Goal: Task Accomplishment & Management: Use online tool/utility

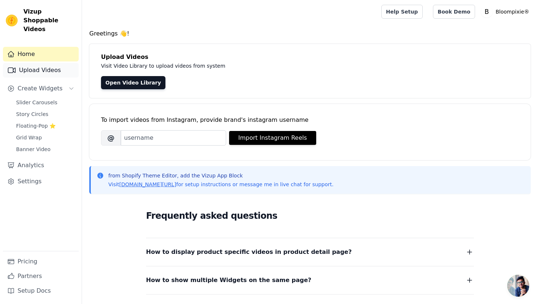
click at [37, 67] on link "Upload Videos" at bounding box center [41, 70] width 76 height 15
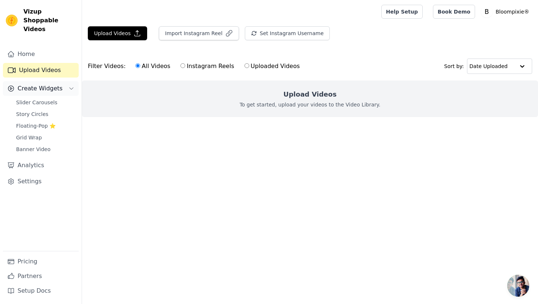
click at [29, 84] on span "Create Widgets" at bounding box center [40, 88] width 45 height 9
click at [31, 99] on span "Slider Carousels" at bounding box center [36, 102] width 41 height 7
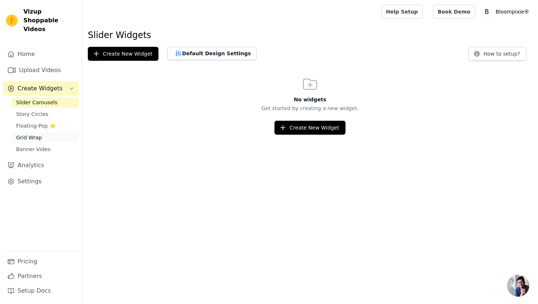
click at [29, 134] on span "Grid Wrap" at bounding box center [29, 137] width 26 height 7
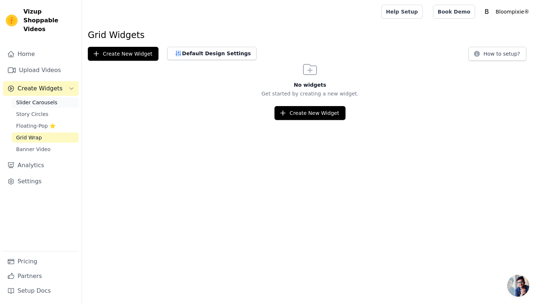
click at [33, 99] on span "Slider Carousels" at bounding box center [36, 102] width 41 height 7
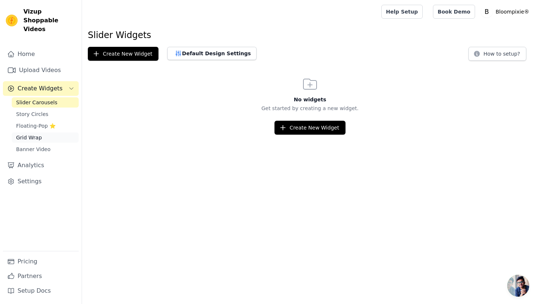
click at [37, 134] on span "Grid Wrap" at bounding box center [29, 137] width 26 height 7
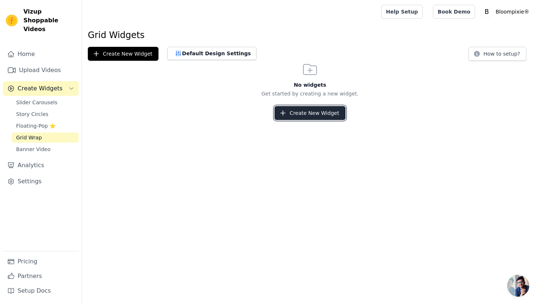
click at [304, 113] on button "Create New Widget" at bounding box center [309, 113] width 71 height 14
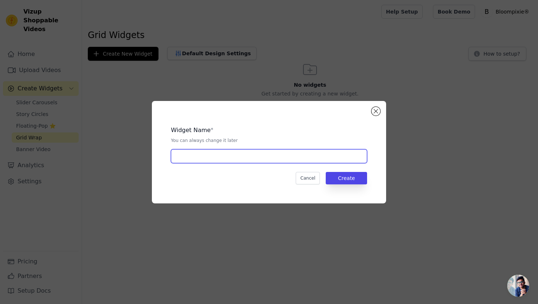
click at [207, 158] on input "text" at bounding box center [269, 156] width 196 height 14
type input "G"
type input "Video Grid"
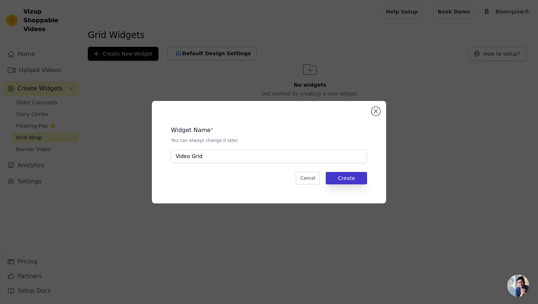
click at [342, 172] on div "Widget Name * You can always change it later Video Grid Cancel Create" at bounding box center [268, 152] width 211 height 79
click at [335, 181] on button "Create" at bounding box center [346, 178] width 41 height 12
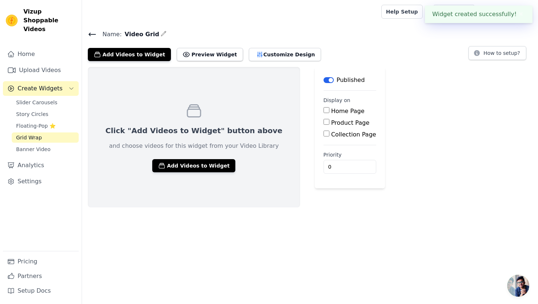
click at [323, 109] on input "Home Page" at bounding box center [326, 110] width 6 height 6
checkbox input "true"
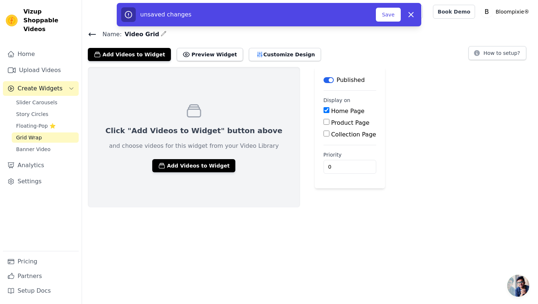
click at [323, 122] on input "Product Page" at bounding box center [326, 122] width 6 height 6
checkbox input "false"
click at [323, 136] on input "Collection Page" at bounding box center [326, 134] width 6 height 6
checkbox input "true"
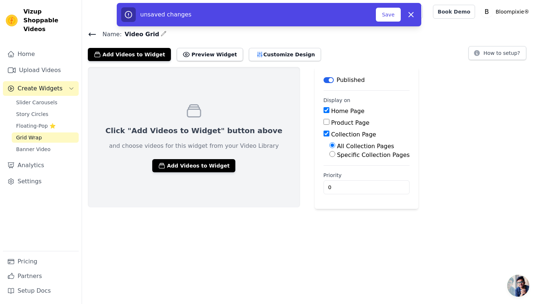
click at [323, 121] on input "Product Page" at bounding box center [326, 122] width 6 height 6
checkbox input "true"
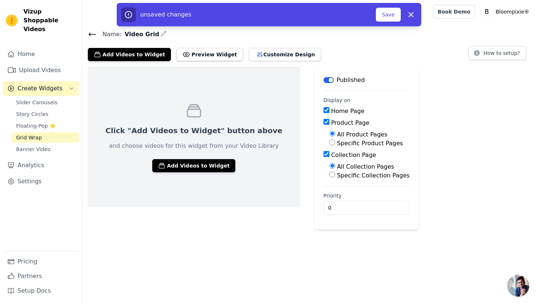
click at [263, 229] on html "Vizup Shoppable Videos Home Upload Videos Create Widgets Slider Carousels Story…" at bounding box center [269, 114] width 538 height 229
click at [393, 12] on button "Save" at bounding box center [388, 15] width 25 height 14
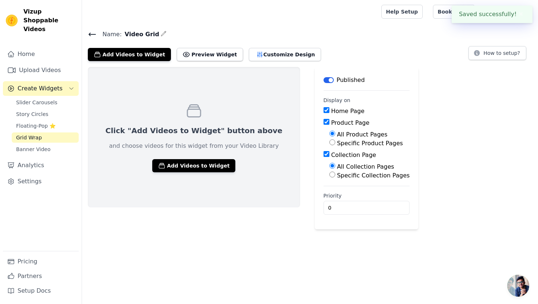
click at [392, 17] on div "Help Setup Book Demo Open user menu B Bloompixie® Settings Help Docs Sign out" at bounding box center [310, 11] width 456 height 23
drag, startPoint x: 151, startPoint y: 32, endPoint x: 124, endPoint y: 28, distance: 26.6
click at [124, 28] on main "Name: Video Grid Add Videos to Widget Preview Widget Customize Design How to se…" at bounding box center [310, 126] width 456 height 206
copy span "Video Grid"
click at [175, 165] on button "Add Videos to Widget" at bounding box center [193, 165] width 83 height 13
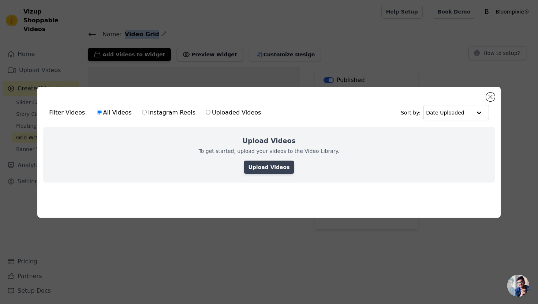
click at [270, 168] on link "Upload Videos" at bounding box center [269, 167] width 50 height 13
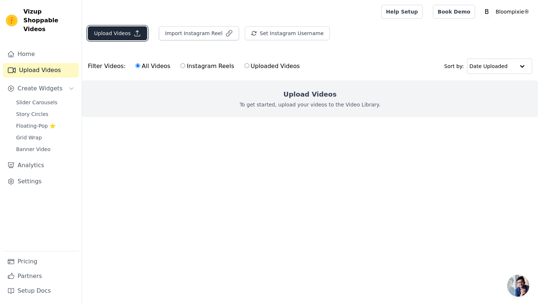
click at [118, 33] on button "Upload Videos" at bounding box center [117, 33] width 59 height 14
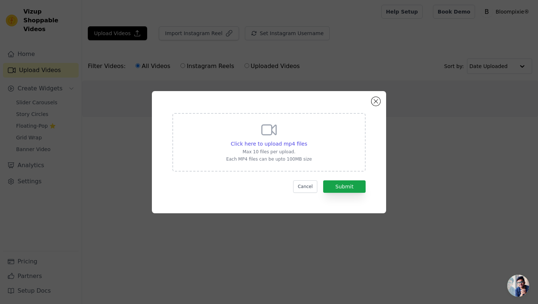
click at [370, 103] on div "Click here to upload mp4 files Max 10 files per upload. Each MP4 files can be u…" at bounding box center [269, 152] width 234 height 122
click at [371, 103] on div "Click here to upload mp4 files Max 10 files per upload. Each MP4 files can be u…" at bounding box center [269, 152] width 234 height 122
click at [375, 103] on button "Close modal" at bounding box center [375, 101] width 9 height 9
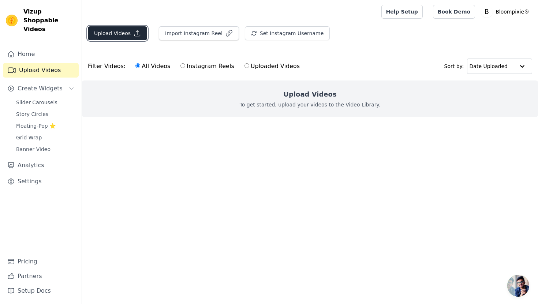
click at [124, 32] on button "Upload Videos" at bounding box center [117, 33] width 59 height 14
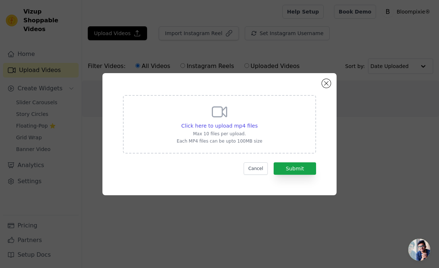
click at [219, 133] on p "Max 10 files per upload." at bounding box center [220, 134] width 86 height 6
click at [257, 122] on input "Click here to upload mp4 files Max 10 files per upload. Each MP4 files can be u…" at bounding box center [257, 122] width 0 height 0
type input "C:\fakepath\微信视频2025-09-13_135508_759.mp4"
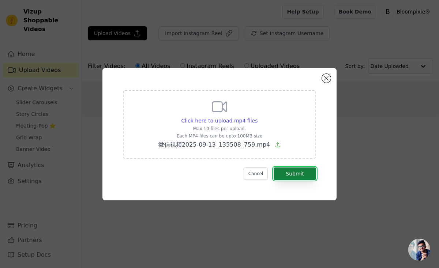
click at [294, 173] on button "Submit" at bounding box center [295, 174] width 42 height 12
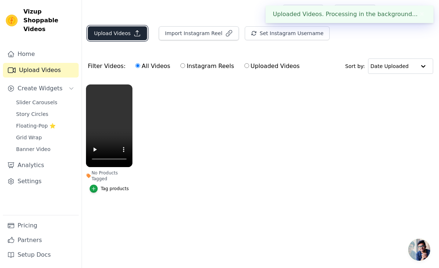
click at [114, 35] on button "Upload Videos" at bounding box center [117, 33] width 59 height 14
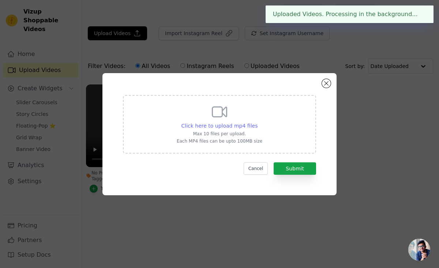
click at [191, 126] on span "Click here to upload mp4 files" at bounding box center [219, 126] width 76 height 6
click at [257, 122] on input "Click here to upload mp4 files Max 10 files per upload. Each MP4 files can be u…" at bounding box center [257, 122] width 0 height 0
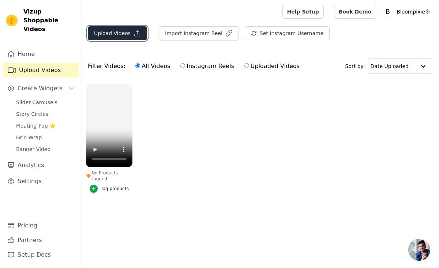
click at [113, 34] on button "Upload Videos" at bounding box center [117, 33] width 59 height 14
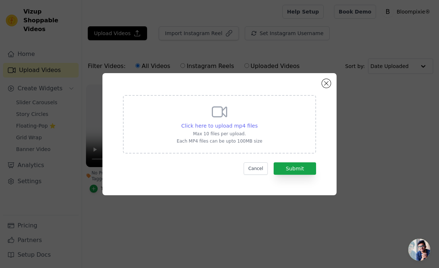
click at [215, 127] on span "Click here to upload mp4 files" at bounding box center [219, 126] width 76 height 6
click at [257, 122] on input "Click here to upload mp4 files Max 10 files per upload. Each MP4 files can be u…" at bounding box center [257, 122] width 0 height 0
type input "C:\fakepath\微信视频2025-09-13_135517_047.mp4"
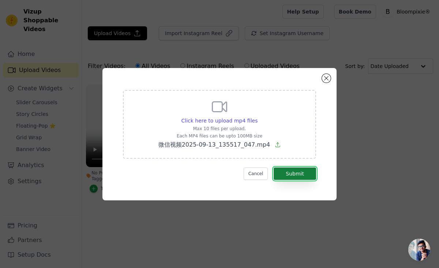
click at [299, 177] on button "Submit" at bounding box center [295, 174] width 42 height 12
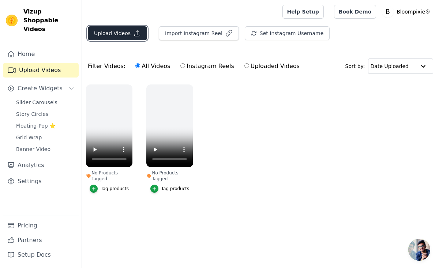
click at [116, 36] on button "Upload Videos" at bounding box center [117, 33] width 59 height 14
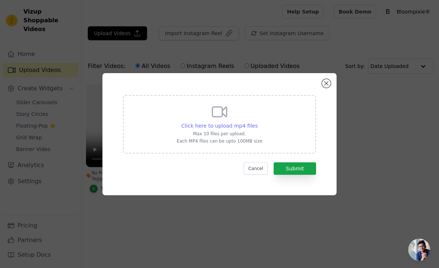
click at [224, 124] on span "Click here to upload mp4 files" at bounding box center [219, 126] width 76 height 6
click at [257, 122] on input "Click here to upload mp4 files Max 10 files per upload. Each MP4 files can be u…" at bounding box center [257, 122] width 0 height 0
type input "C:\fakepath\微信视频2025-09-13_135512_671.mp4"
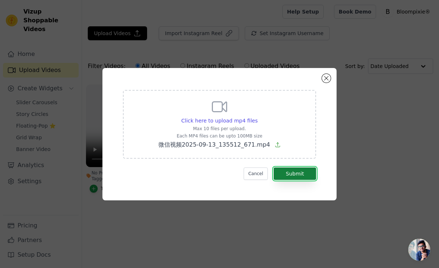
click at [304, 174] on button "Submit" at bounding box center [295, 174] width 42 height 12
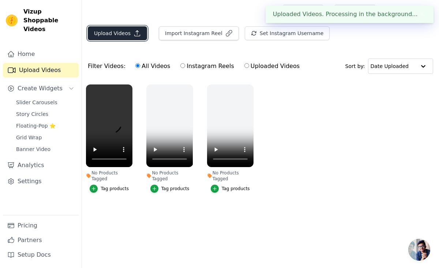
click at [108, 37] on button "Upload Videos" at bounding box center [117, 33] width 59 height 14
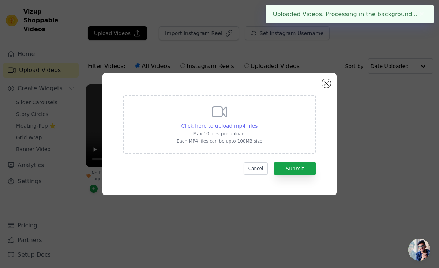
click at [196, 124] on span "Click here to upload mp4 files" at bounding box center [219, 126] width 76 height 6
click at [257, 122] on input "Click here to upload mp4 files Max 10 files per upload. Each MP4 files can be u…" at bounding box center [257, 122] width 0 height 0
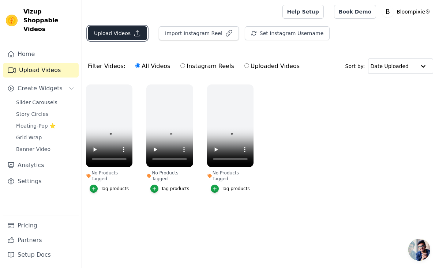
click at [120, 33] on button "Upload Videos" at bounding box center [117, 33] width 59 height 14
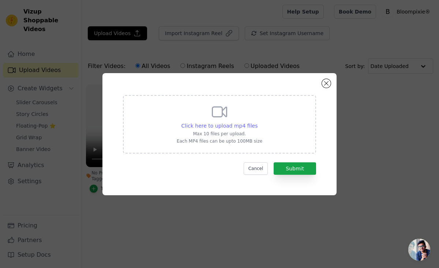
click at [207, 126] on span "Click here to upload mp4 files" at bounding box center [219, 126] width 76 height 6
click at [257, 122] on input "Click here to upload mp4 files Max 10 files per upload. Each MP4 files can be u…" at bounding box center [257, 122] width 0 height 0
type input "C:\fakepath\微信视频2025-09-13_135522_223.mp4"
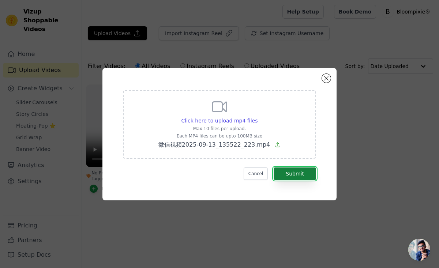
click at [295, 170] on button "Submit" at bounding box center [295, 174] width 42 height 12
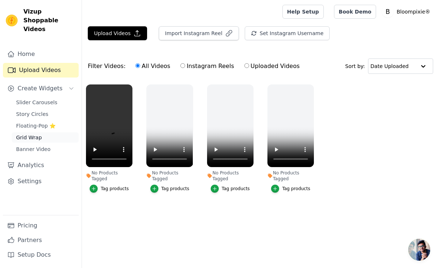
click at [34, 134] on span "Grid Wrap" at bounding box center [29, 137] width 26 height 7
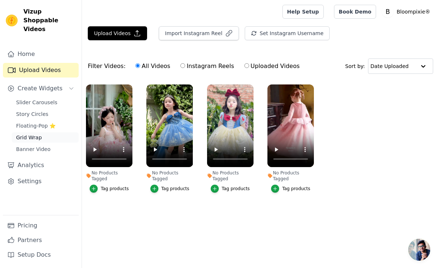
click at [30, 134] on span "Grid Wrap" at bounding box center [29, 137] width 26 height 7
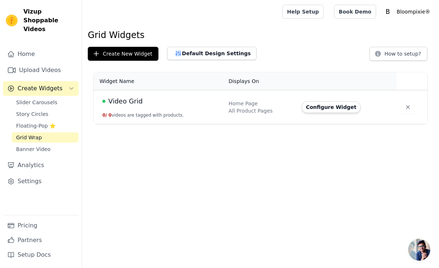
click at [323, 113] on td "Configure Widget" at bounding box center [347, 107] width 100 height 34
click at [322, 106] on button "Configure Widget" at bounding box center [330, 107] width 59 height 12
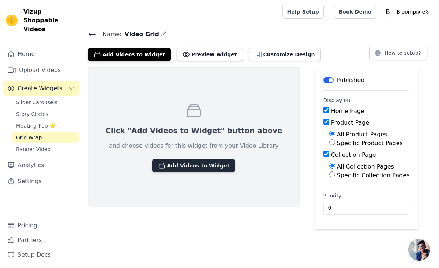
click at [176, 168] on button "Add Videos to Widget" at bounding box center [193, 165] width 83 height 13
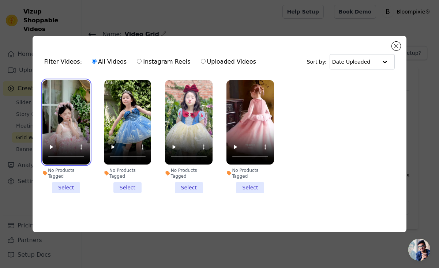
click at [63, 128] on video at bounding box center [66, 122] width 48 height 84
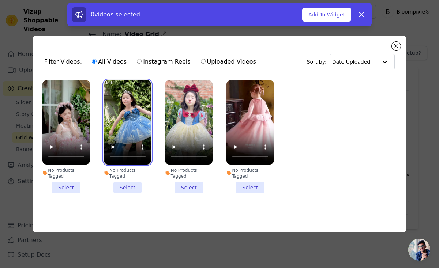
click at [113, 120] on video at bounding box center [128, 122] width 48 height 84
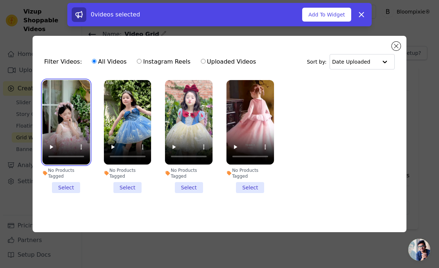
click at [55, 134] on video at bounding box center [66, 122] width 48 height 84
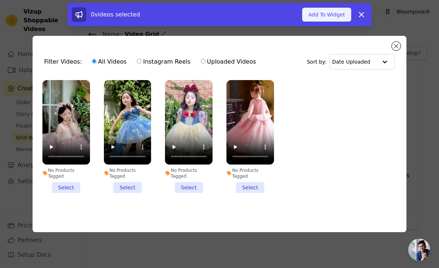
click at [315, 17] on button "Add To Widget" at bounding box center [326, 15] width 49 height 14
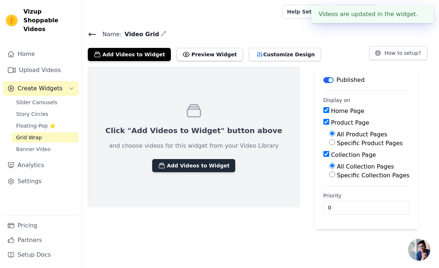
click at [178, 165] on button "Add Videos to Widget" at bounding box center [193, 165] width 83 height 13
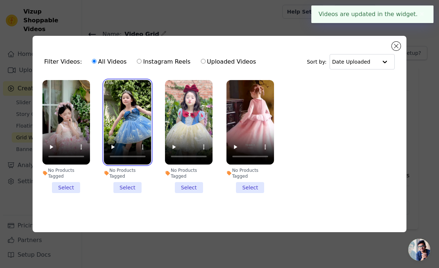
click at [133, 105] on video at bounding box center [128, 122] width 48 height 84
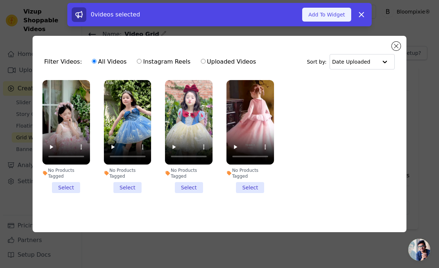
click at [330, 16] on button "Add To Widget" at bounding box center [326, 15] width 49 height 14
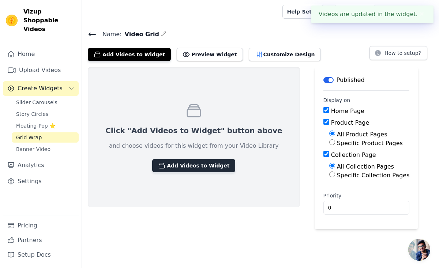
click at [178, 161] on button "Add Videos to Widget" at bounding box center [193, 165] width 83 height 13
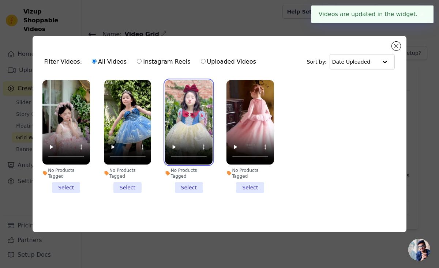
click at [194, 114] on video at bounding box center [189, 122] width 48 height 84
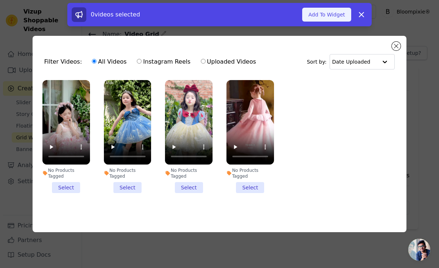
click at [304, 16] on button "Add To Widget" at bounding box center [326, 15] width 49 height 14
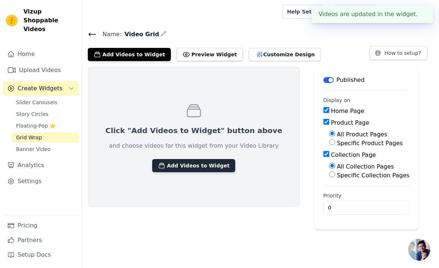
click at [184, 163] on button "Add Videos to Widget" at bounding box center [193, 165] width 83 height 13
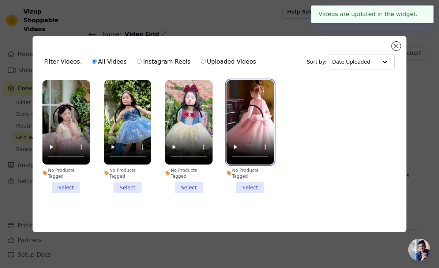
click at [248, 103] on video at bounding box center [250, 122] width 48 height 84
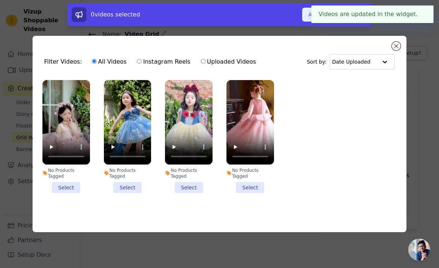
click at [309, 19] on button "Add To Widget" at bounding box center [326, 15] width 49 height 14
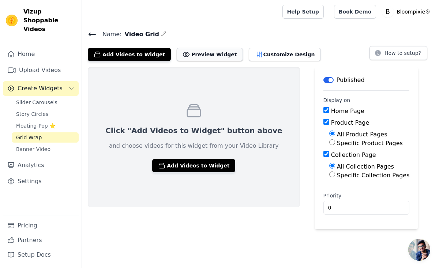
click at [200, 54] on button "Preview Widget" at bounding box center [210, 54] width 66 height 13
click at [42, 99] on span "Slider Carousels" at bounding box center [36, 102] width 41 height 7
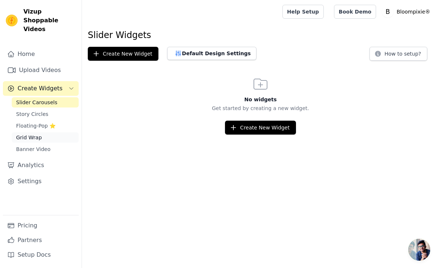
click at [33, 134] on span "Grid Wrap" at bounding box center [29, 137] width 26 height 7
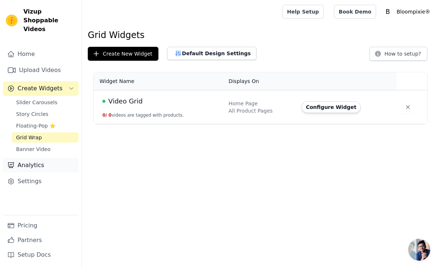
click at [26, 158] on link "Analytics" at bounding box center [41, 165] width 76 height 15
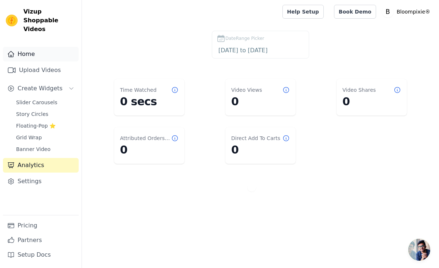
click at [33, 50] on link "Home" at bounding box center [41, 54] width 76 height 15
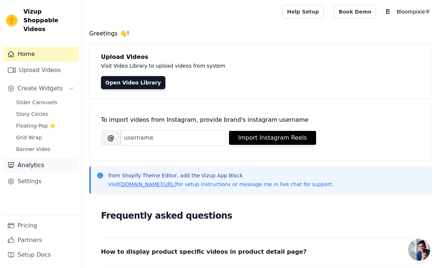
click at [31, 158] on link "Analytics" at bounding box center [41, 165] width 76 height 15
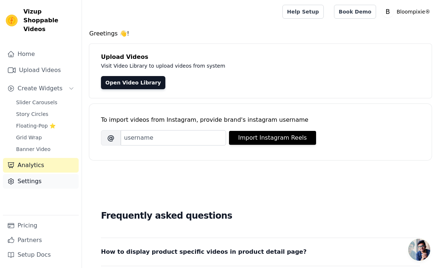
click at [32, 174] on link "Settings" at bounding box center [41, 181] width 76 height 15
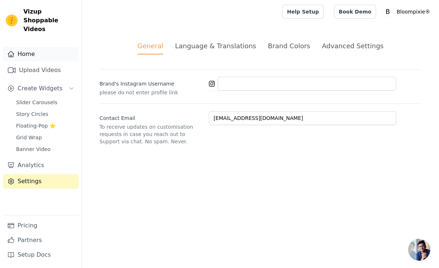
click at [21, 50] on link "Home" at bounding box center [41, 54] width 76 height 15
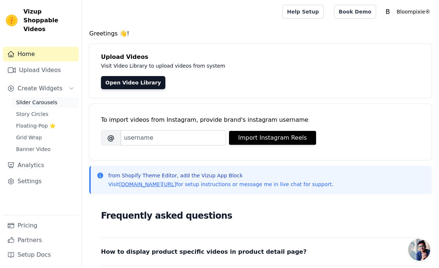
click at [35, 99] on span "Slider Carousels" at bounding box center [36, 102] width 41 height 7
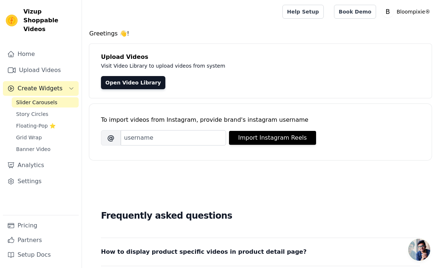
click at [35, 84] on span "Create Widgets" at bounding box center [40, 88] width 45 height 9
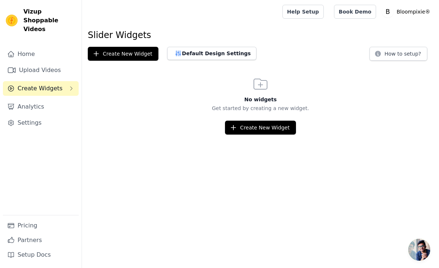
click at [52, 84] on span "Create Widgets" at bounding box center [40, 88] width 45 height 9
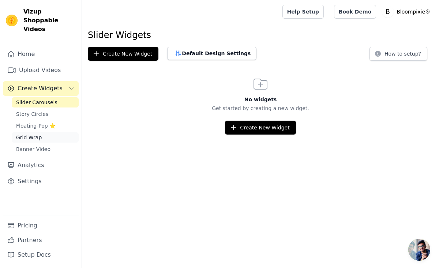
click at [35, 134] on span "Grid Wrap" at bounding box center [29, 137] width 26 height 7
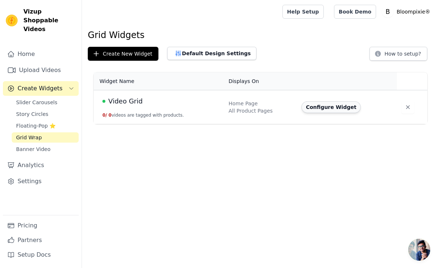
click at [328, 110] on button "Configure Widget" at bounding box center [330, 107] width 59 height 12
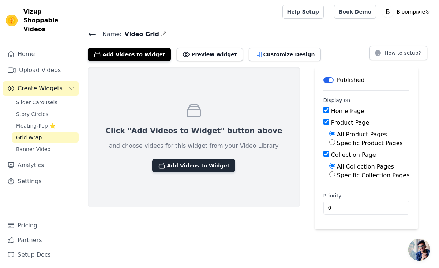
click at [181, 164] on button "Add Videos to Widget" at bounding box center [193, 165] width 83 height 13
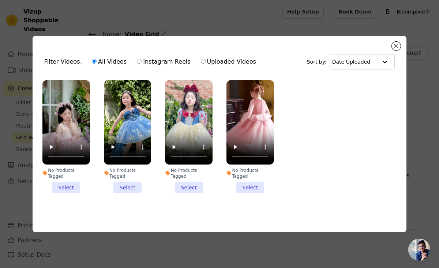
click at [401, 46] on div "Filter Videos: All Videos Instagram Reels Uploaded Videos Sort by: Date Uploade…" at bounding box center [220, 134] width 374 height 196
click at [398, 41] on div "Filter Videos: All Videos Instagram Reels Uploaded Videos Sort by: Date Uploade…" at bounding box center [220, 134] width 374 height 196
click at [395, 45] on button "Close modal" at bounding box center [396, 46] width 9 height 9
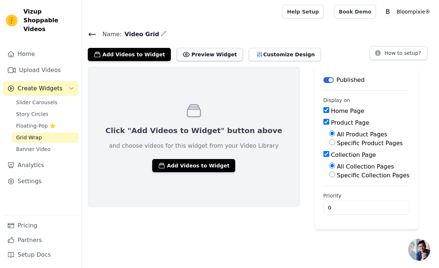
click at [195, 52] on button "Preview Widget" at bounding box center [210, 54] width 66 height 13
click at [254, 54] on button "Customize Design" at bounding box center [285, 54] width 72 height 13
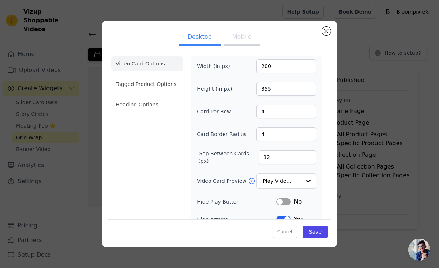
click at [242, 32] on button "Mobile" at bounding box center [241, 38] width 37 height 16
drag, startPoint x: 184, startPoint y: 42, endPoint x: 232, endPoint y: 165, distance: 132.4
click at [232, 164] on div "Desktop Mobile Video Card Options Tagged Product Options Heading Options Width …" at bounding box center [219, 174] width 222 height 295
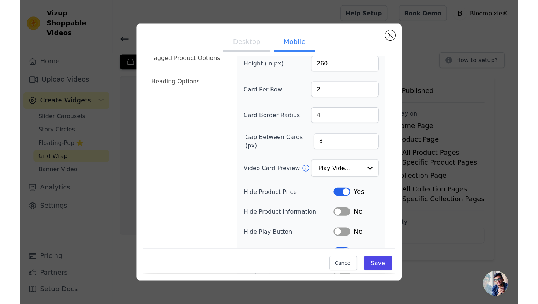
scroll to position [34, 0]
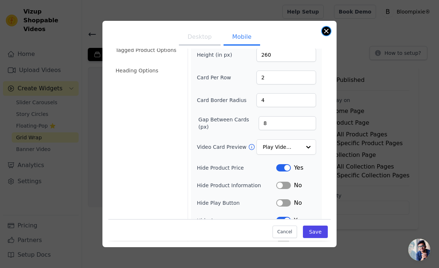
click at [326, 33] on button "Close modal" at bounding box center [326, 31] width 9 height 9
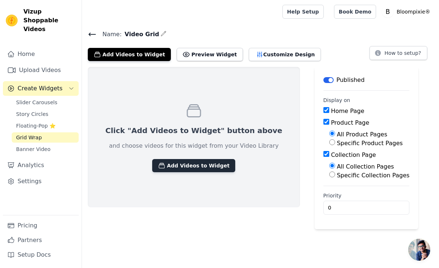
click at [178, 165] on button "Add Videos to Widget" at bounding box center [193, 165] width 83 height 13
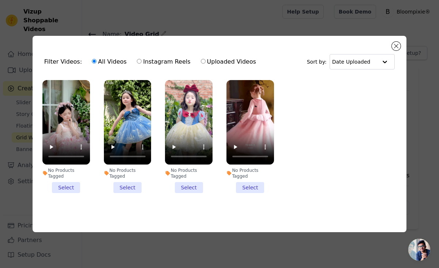
click at [67, 191] on li "No Products Tagged Select" at bounding box center [66, 136] width 48 height 113
click at [0, 0] on input "No Products Tagged Select" at bounding box center [0, 0] width 0 height 0
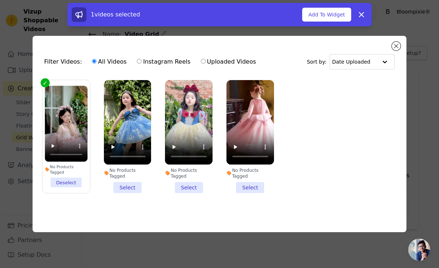
click at [127, 185] on li "No Products Tagged Select" at bounding box center [128, 136] width 48 height 113
click at [0, 0] on input "No Products Tagged Select" at bounding box center [0, 0] width 0 height 0
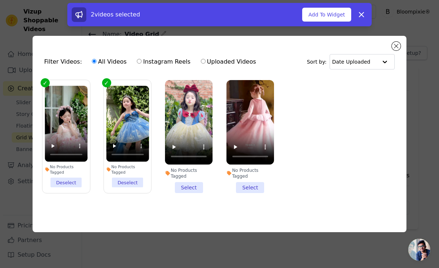
click at [184, 186] on li "No Products Tagged Select" at bounding box center [189, 136] width 48 height 113
click at [0, 0] on input "No Products Tagged Select" at bounding box center [0, 0] width 0 height 0
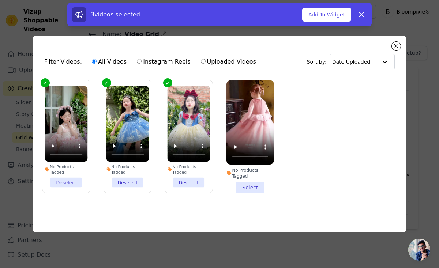
click at [247, 187] on li "No Products Tagged Select" at bounding box center [250, 136] width 48 height 113
click at [0, 0] on input "No Products Tagged Select" at bounding box center [0, 0] width 0 height 0
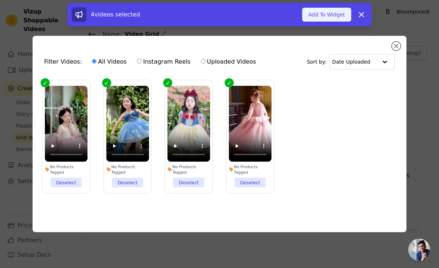
click at [326, 16] on button "Add To Widget" at bounding box center [326, 15] width 49 height 14
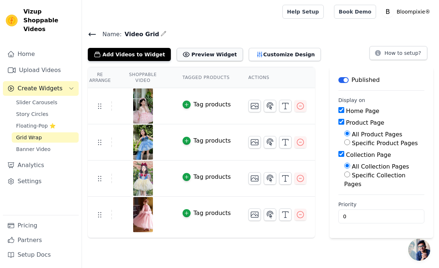
click at [209, 51] on button "Preview Widget" at bounding box center [210, 54] width 66 height 13
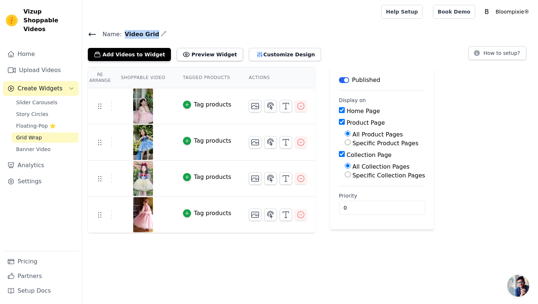
drag, startPoint x: 150, startPoint y: 33, endPoint x: 123, endPoint y: 33, distance: 27.4
click at [123, 33] on span "Video Grid" at bounding box center [140, 34] width 37 height 9
copy span "Video Grid"
click at [251, 50] on button "Customize Design" at bounding box center [285, 54] width 72 height 13
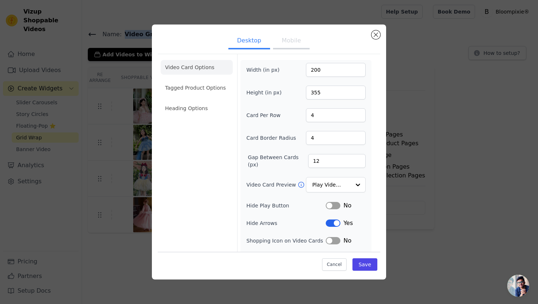
scroll to position [17, 0]
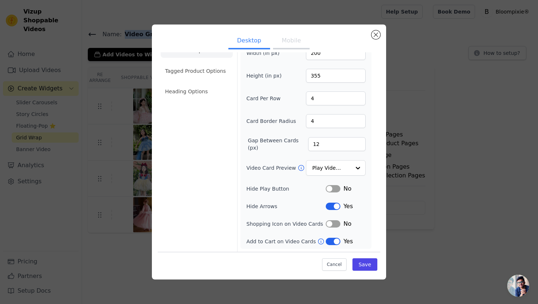
click at [293, 39] on button "Mobile" at bounding box center [291, 41] width 37 height 16
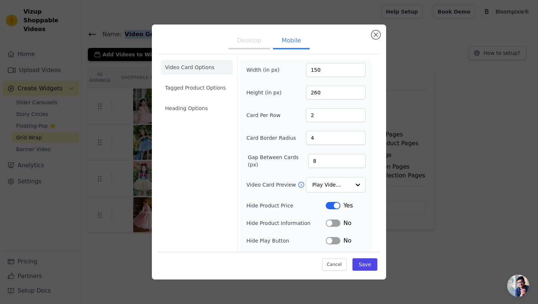
scroll to position [2, 0]
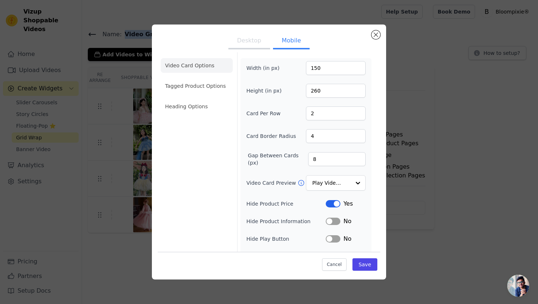
click at [247, 42] on button "Desktop" at bounding box center [249, 41] width 42 height 16
click at [374, 34] on button "Close modal" at bounding box center [375, 34] width 9 height 9
